Goal: Information Seeking & Learning: Learn about a topic

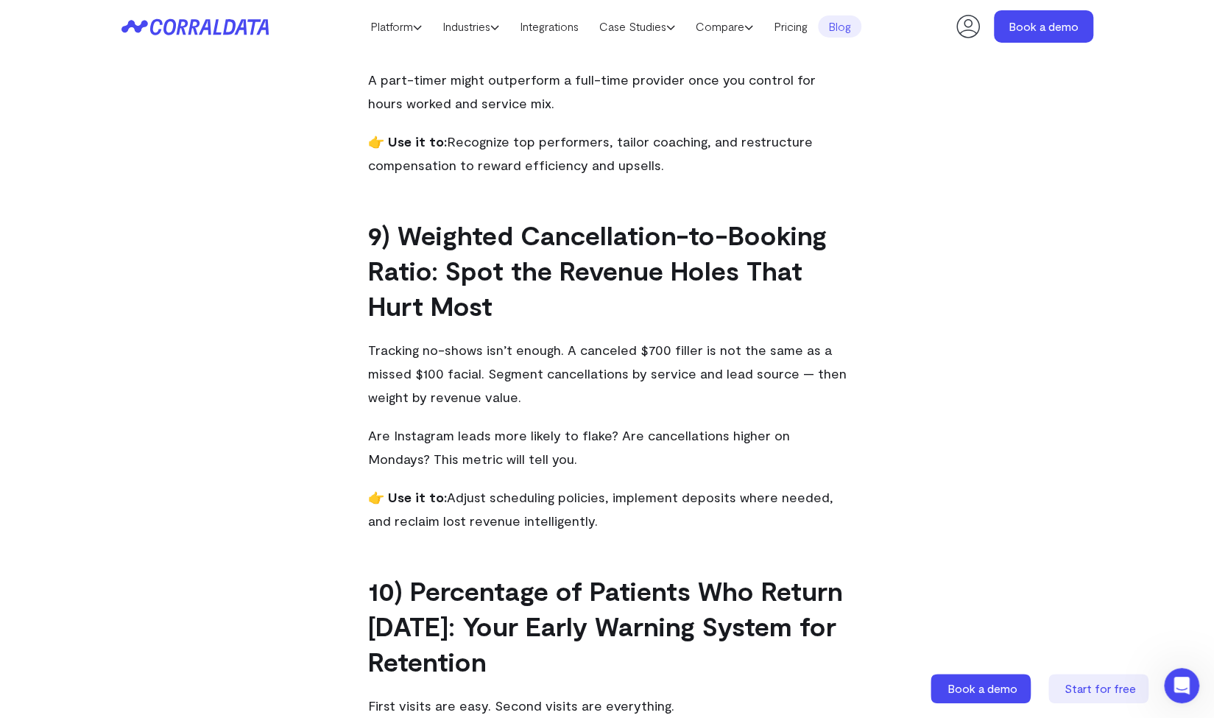
scroll to position [3372, 0]
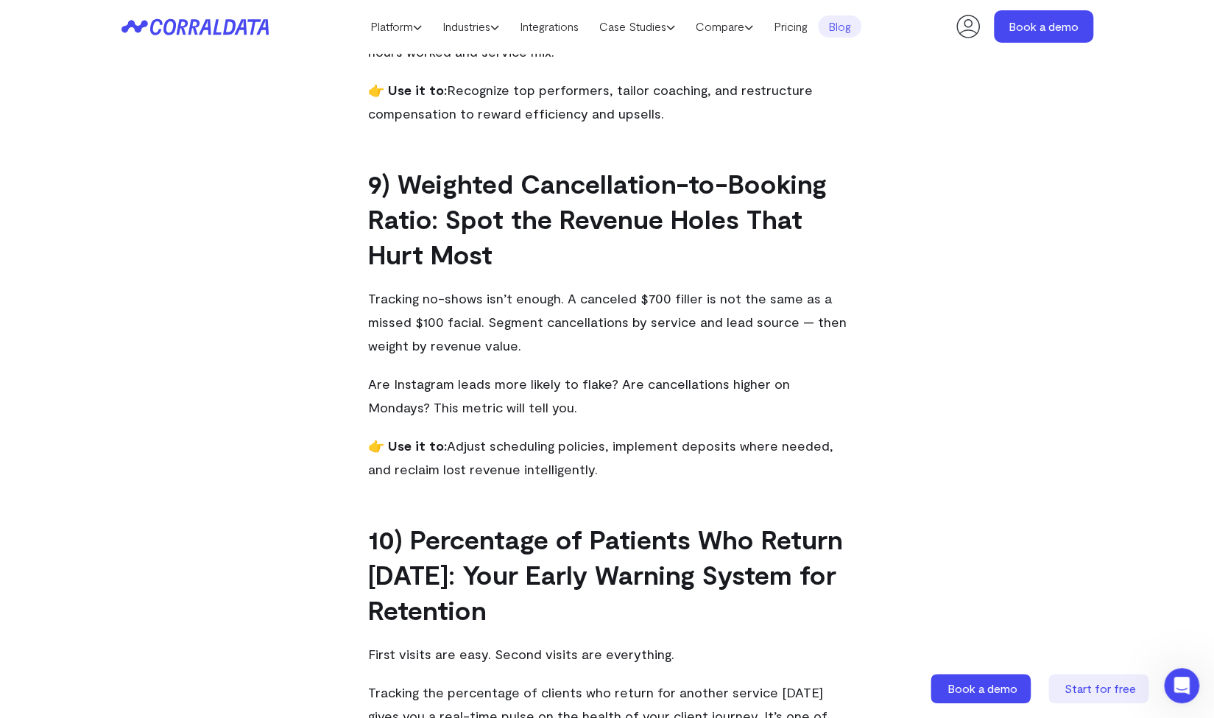
click at [736, 291] on p "Tracking no-shows isn’t enough. A canceled $700 filler is not the same as a mis…" at bounding box center [607, 321] width 479 height 71
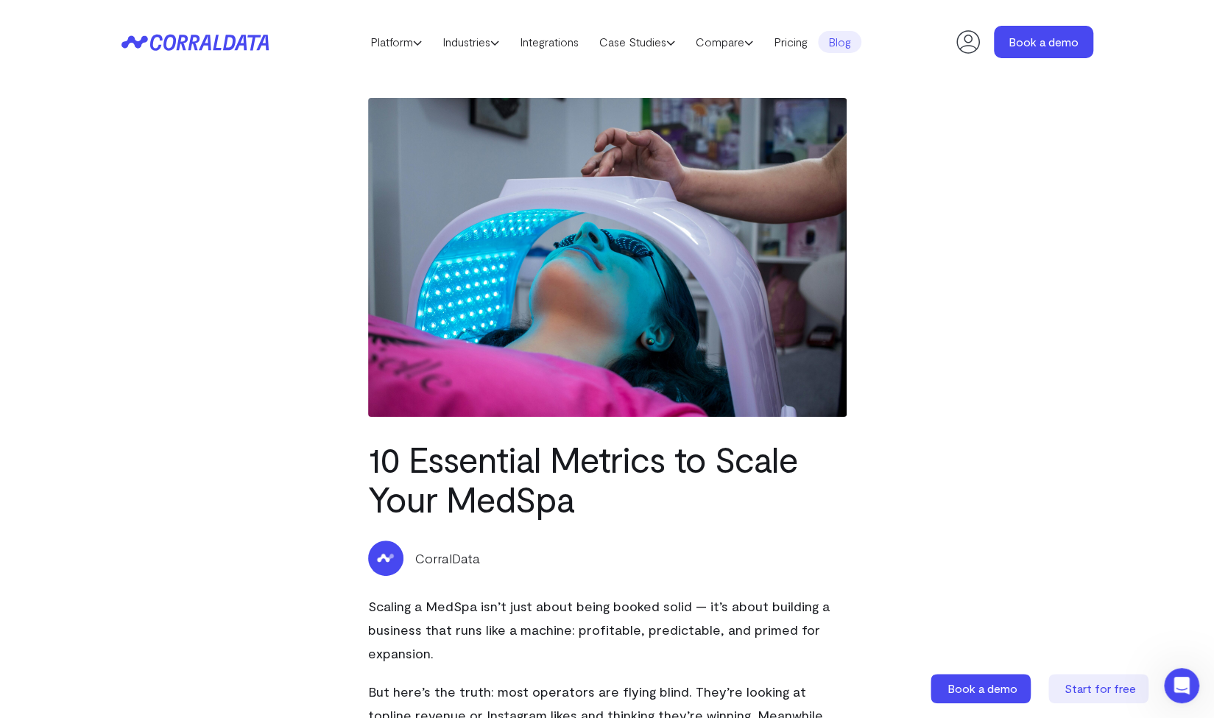
scroll to position [0, 0]
click at [752, 42] on use at bounding box center [748, 43] width 7 height 4
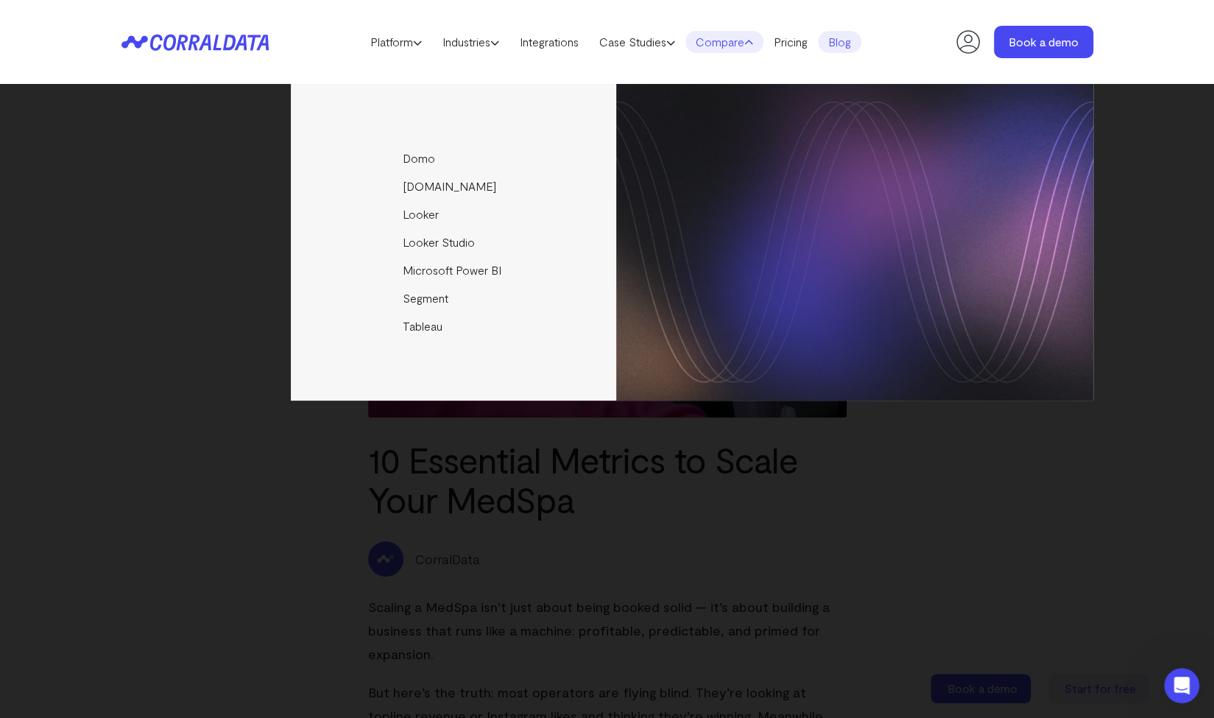
click at [753, 42] on icon at bounding box center [748, 42] width 9 height 9
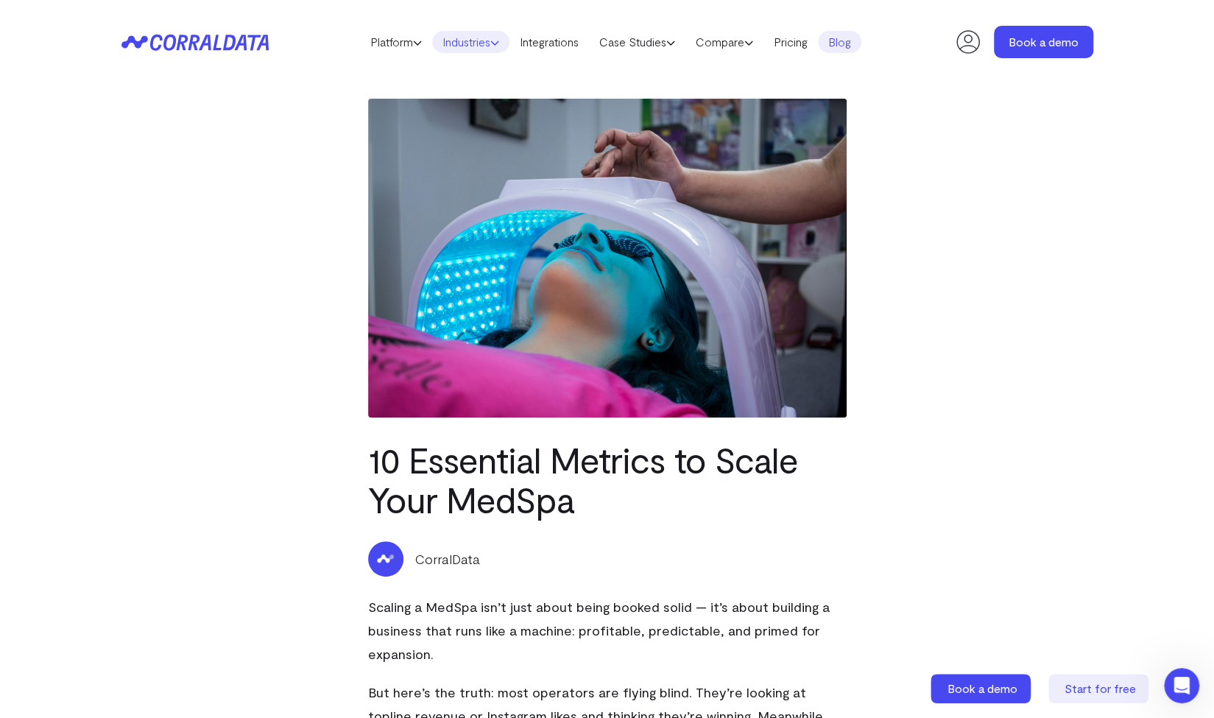
click at [463, 50] on link "Industries" at bounding box center [470, 42] width 77 height 22
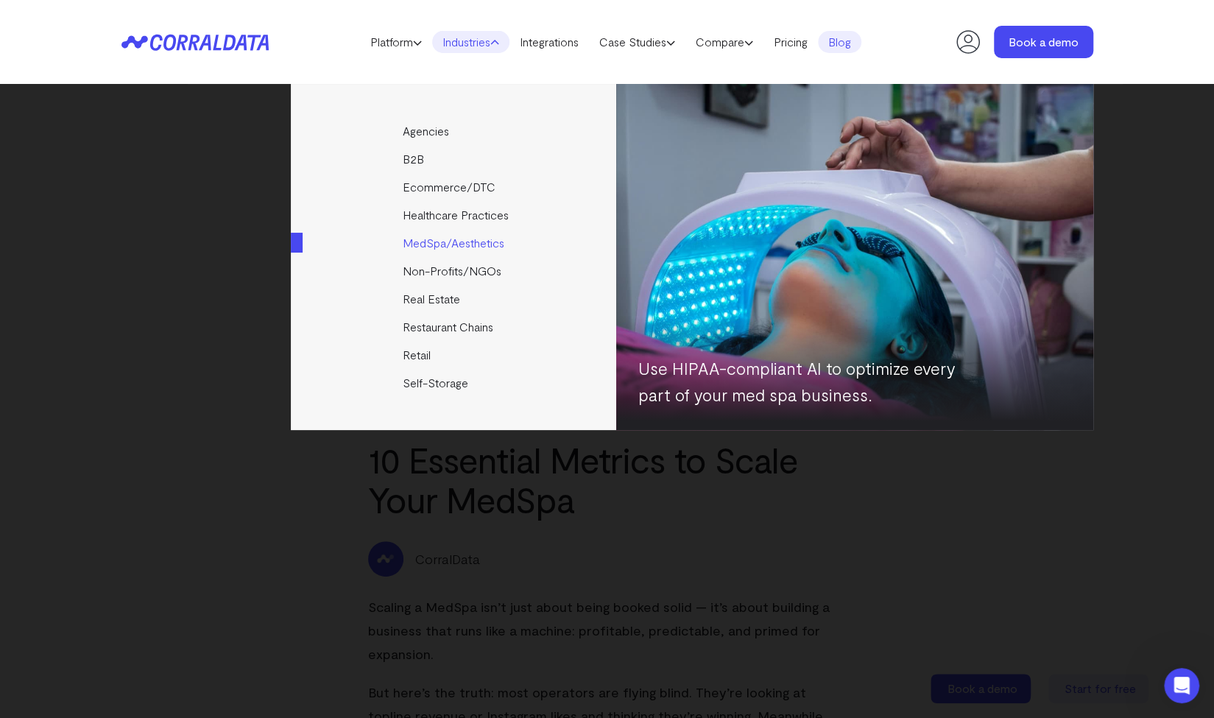
click at [471, 249] on link "MedSpa/Aesthetics" at bounding box center [455, 243] width 328 height 28
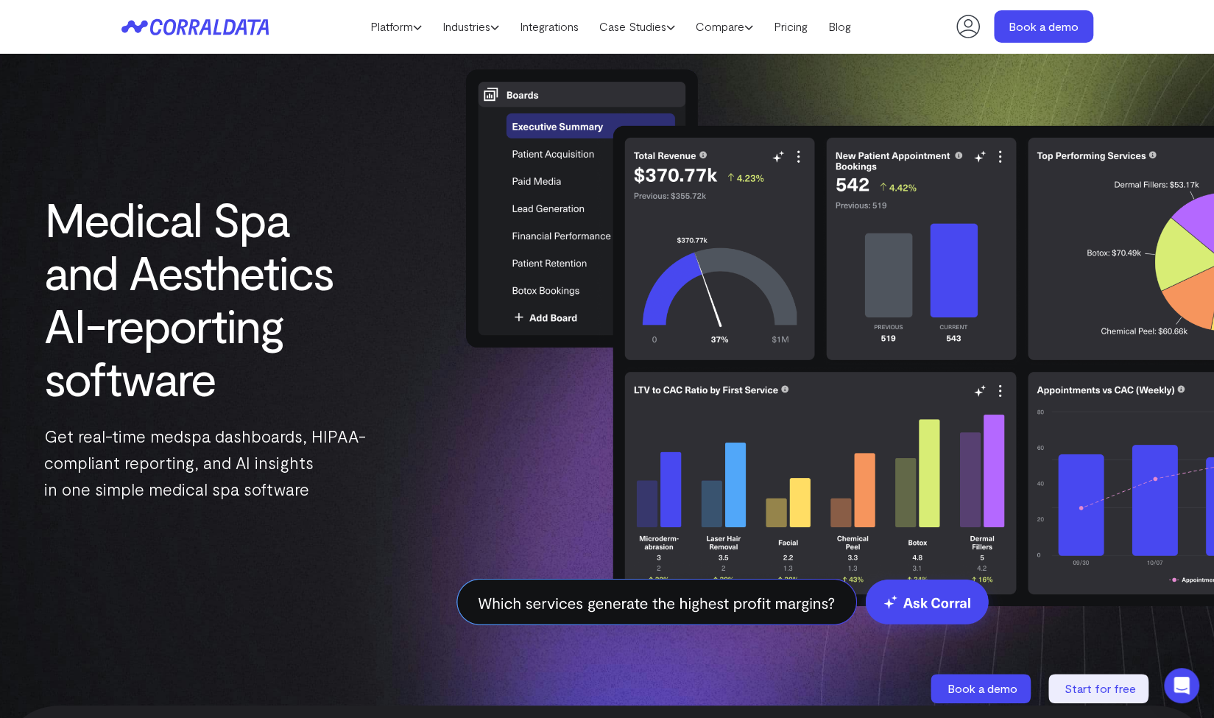
scroll to position [77, 0]
click at [730, 601] on img at bounding box center [815, 348] width 825 height 643
click at [925, 599] on img at bounding box center [815, 348] width 825 height 643
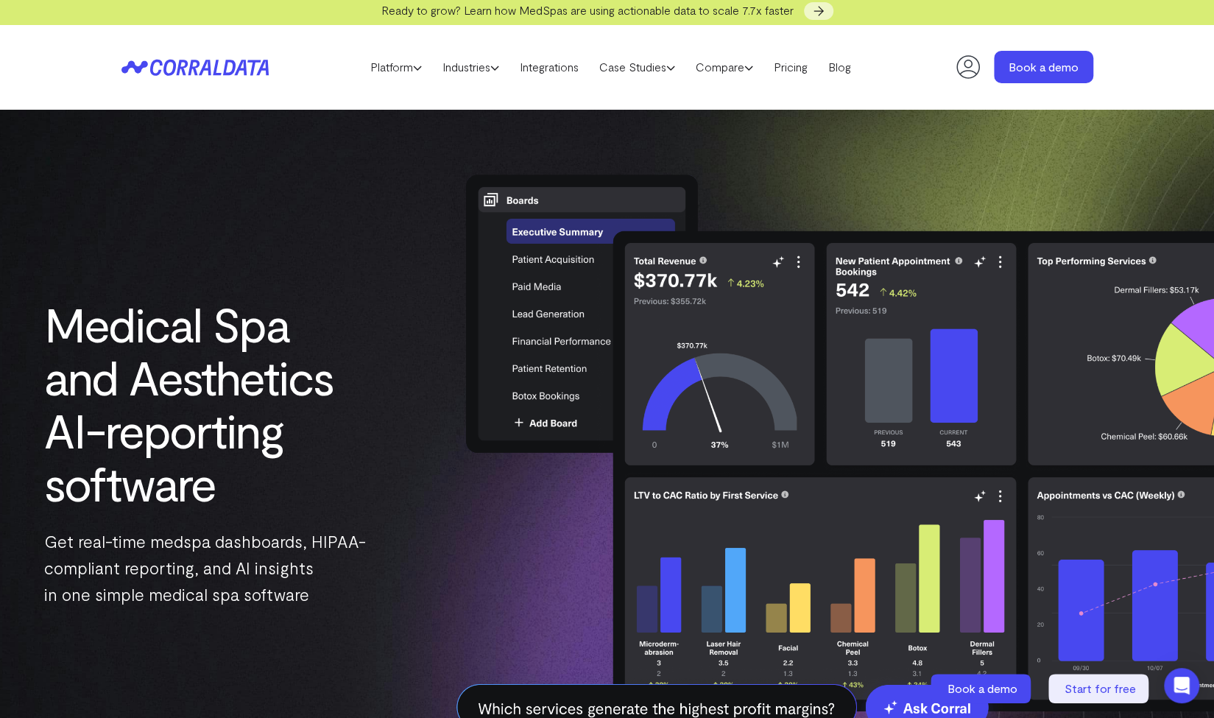
scroll to position [0, 0]
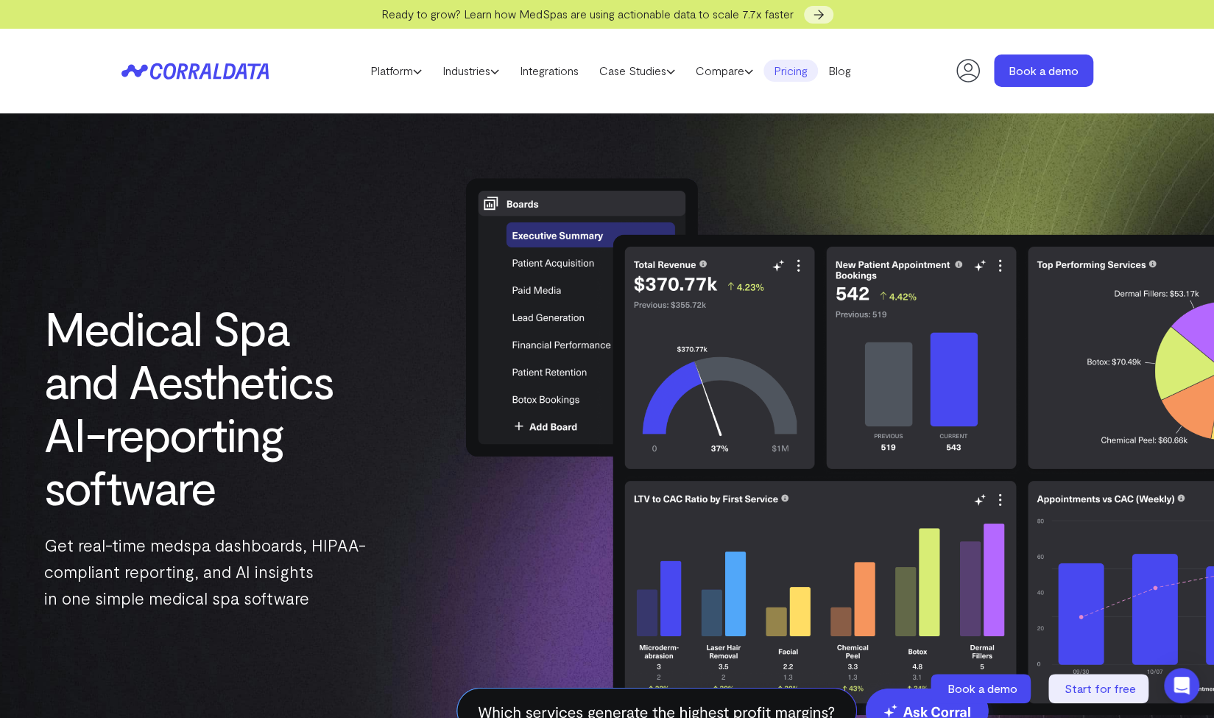
click at [800, 75] on link "Pricing" at bounding box center [790, 71] width 54 height 22
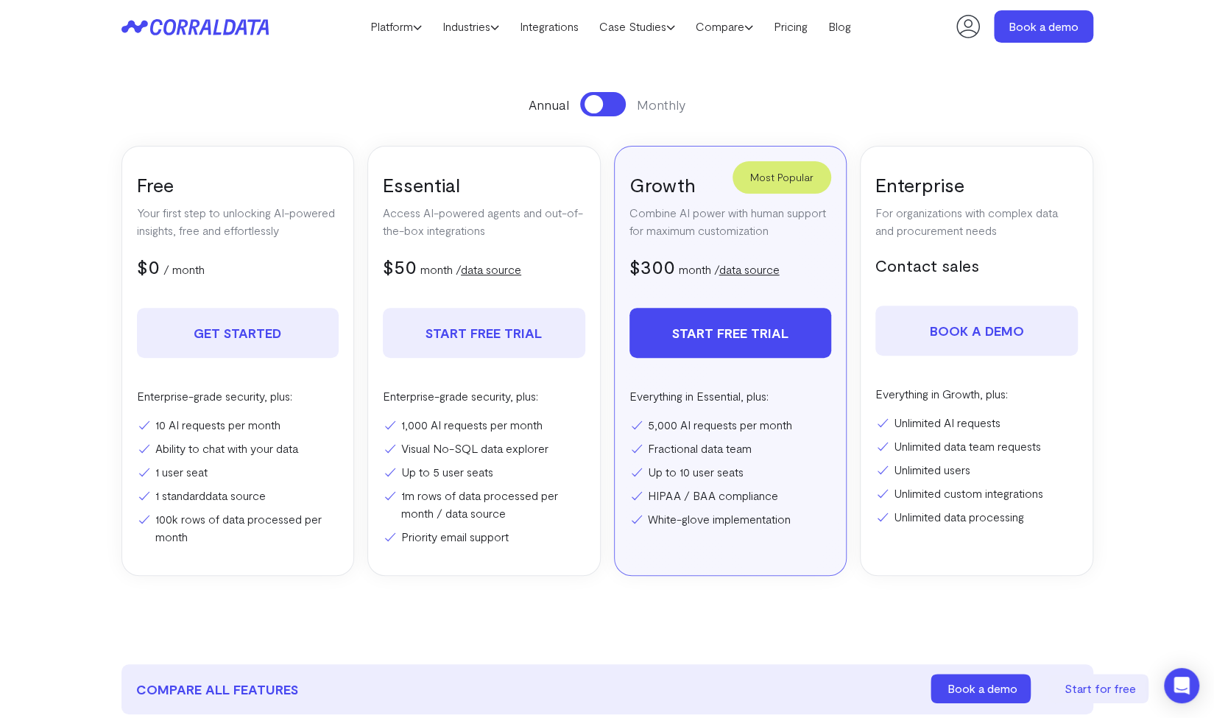
scroll to position [202, 0]
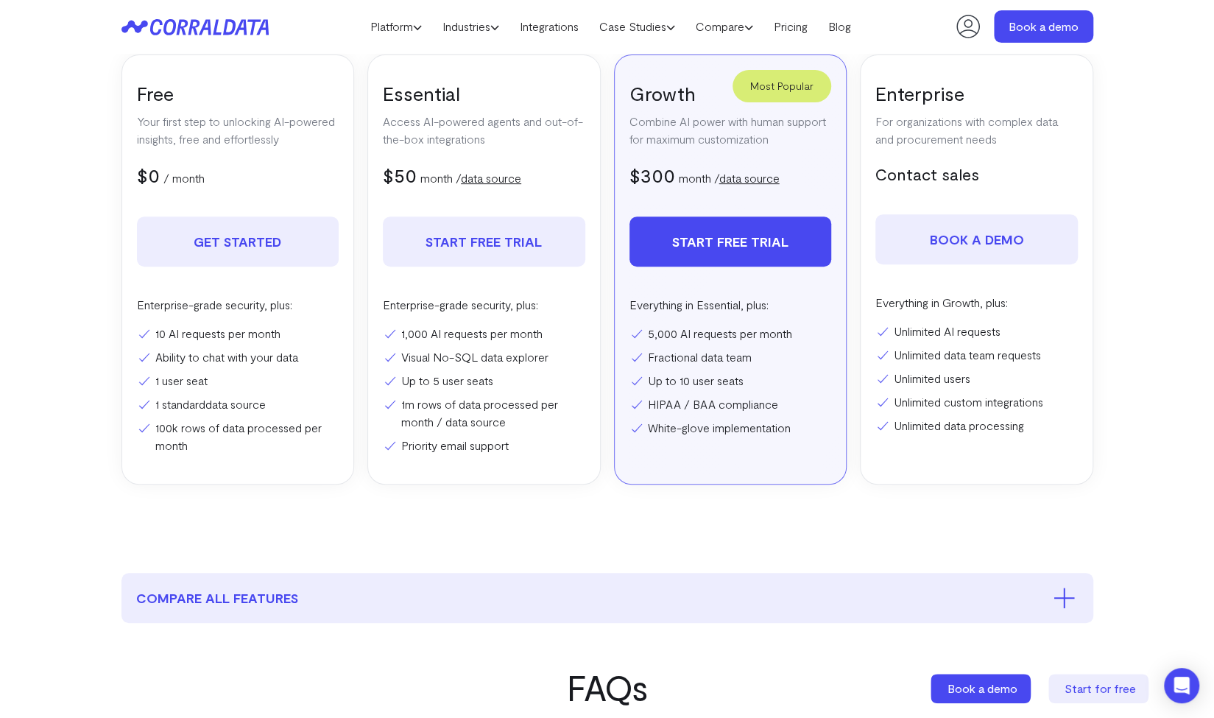
click at [727, 478] on div "Most Popular Growth Combine AI power with human support for maximum customizati…" at bounding box center [730, 269] width 233 height 430
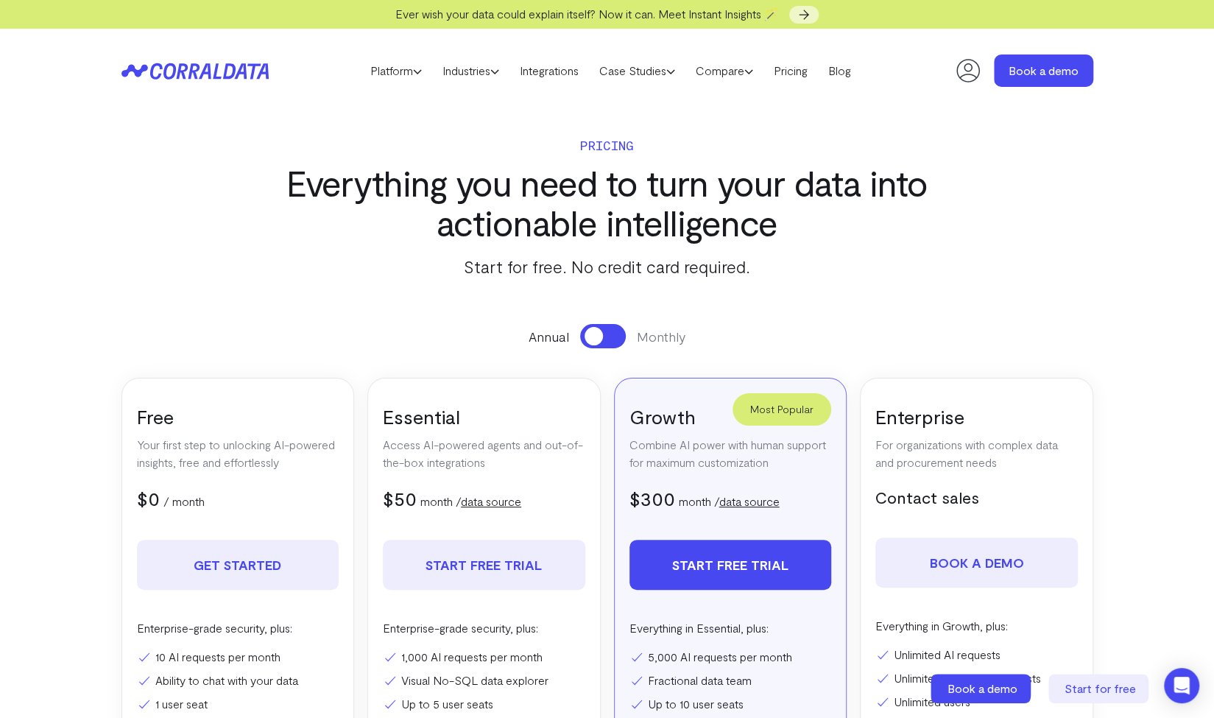
scroll to position [4, 0]
